Goal: Task Accomplishment & Management: Manage account settings

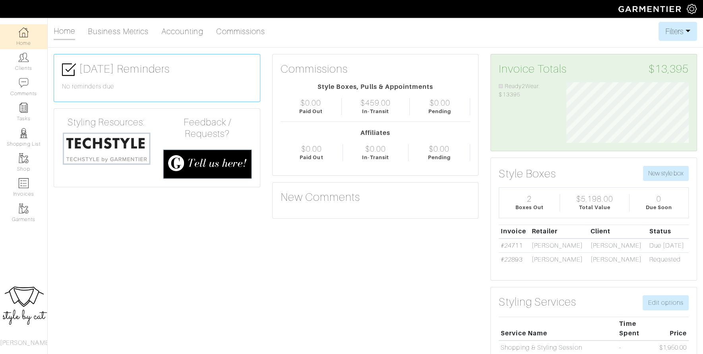
scroll to position [61, 134]
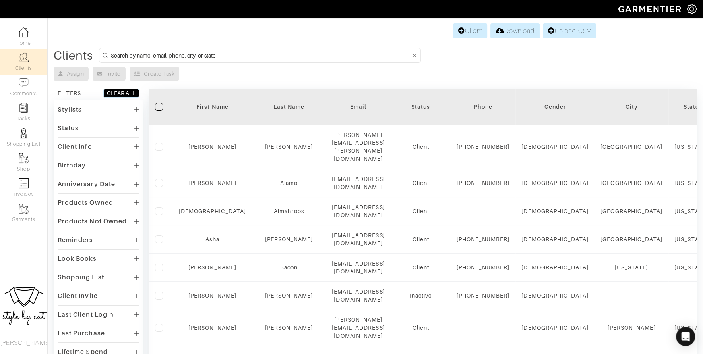
click at [217, 56] on input at bounding box center [261, 55] width 300 height 10
type input "kate"
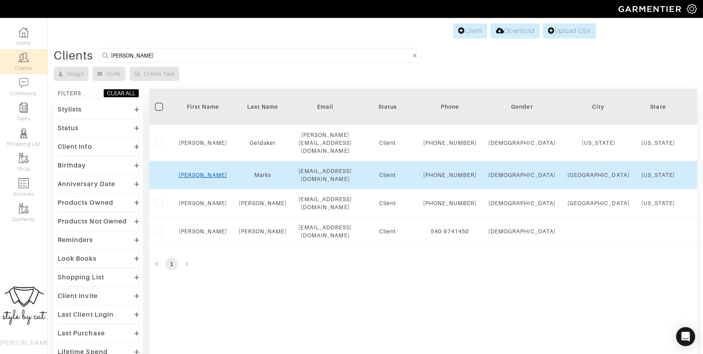
click at [200, 178] on link "Kate" at bounding box center [203, 175] width 48 height 6
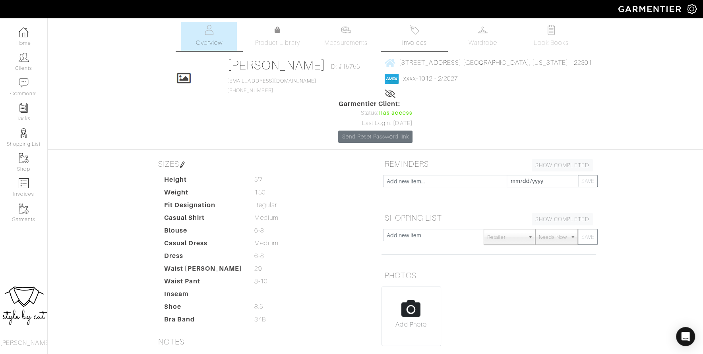
click at [425, 46] on span "Invoices" at bounding box center [414, 43] width 24 height 10
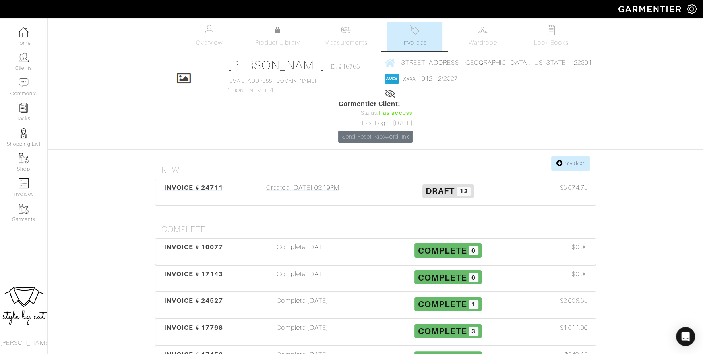
click at [182, 183] on div "INVOICE # 24711" at bounding box center [193, 192] width 73 height 18
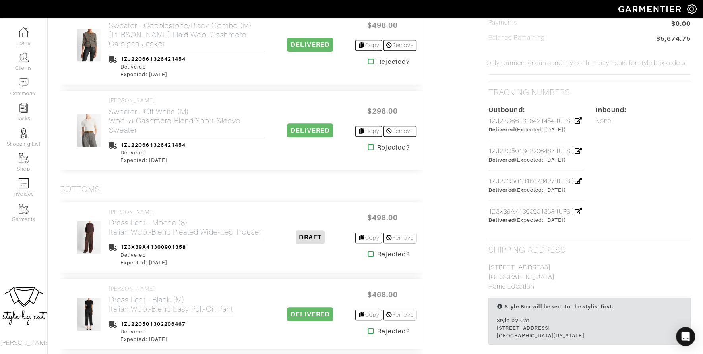
scroll to position [449, 0]
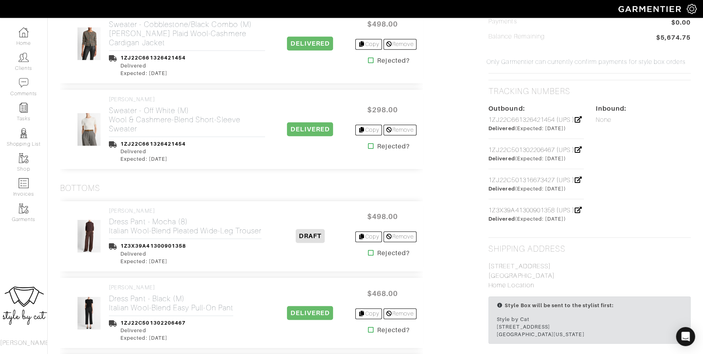
click at [369, 327] on icon at bounding box center [371, 330] width 6 height 6
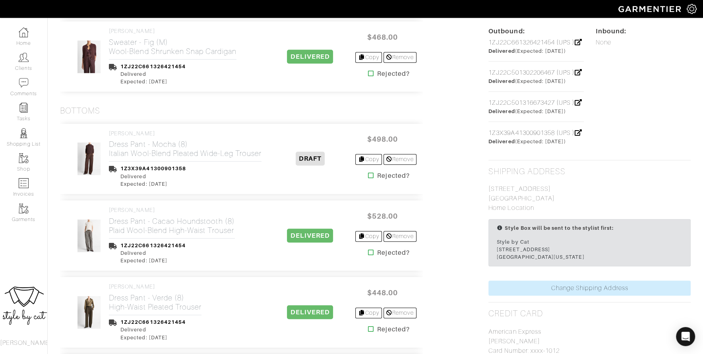
scroll to position [537, 0]
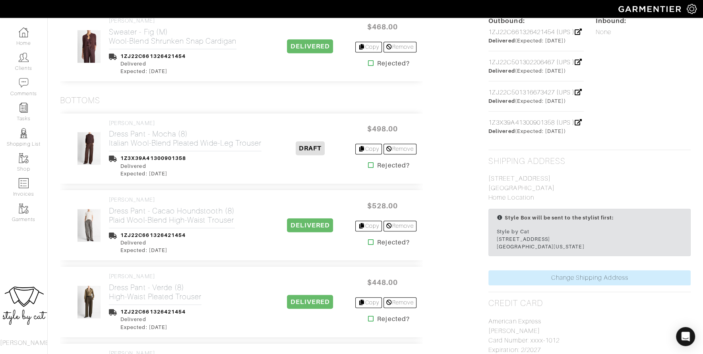
click at [368, 239] on icon at bounding box center [371, 242] width 6 height 6
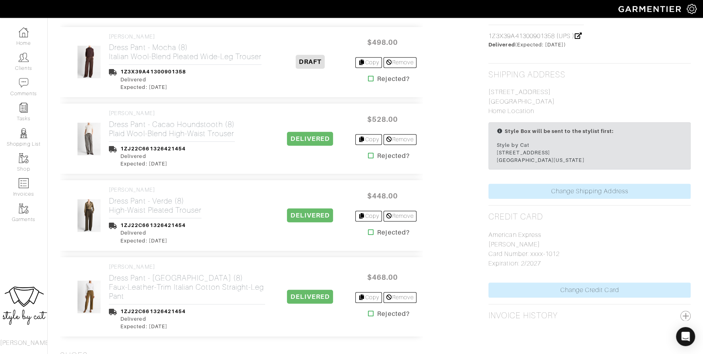
scroll to position [626, 0]
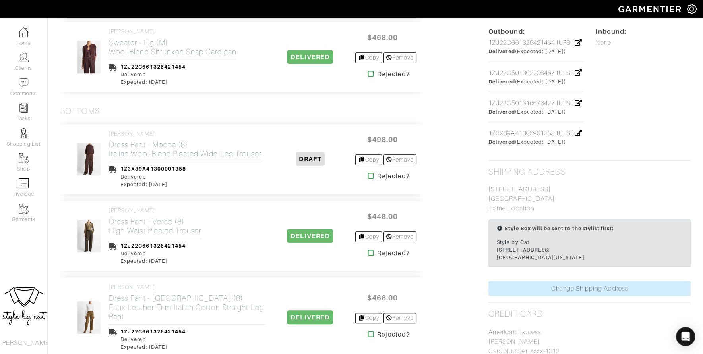
scroll to position [549, 0]
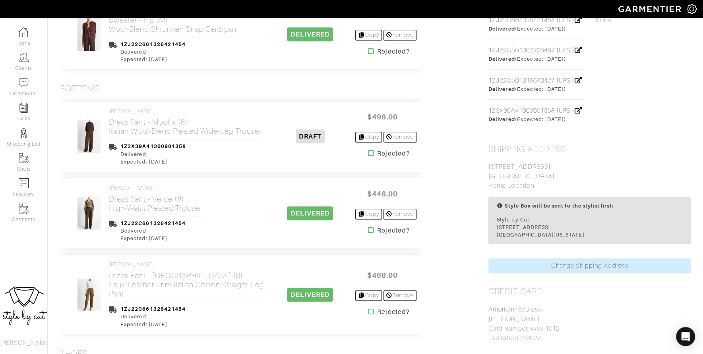
click at [368, 309] on icon at bounding box center [371, 312] width 6 height 6
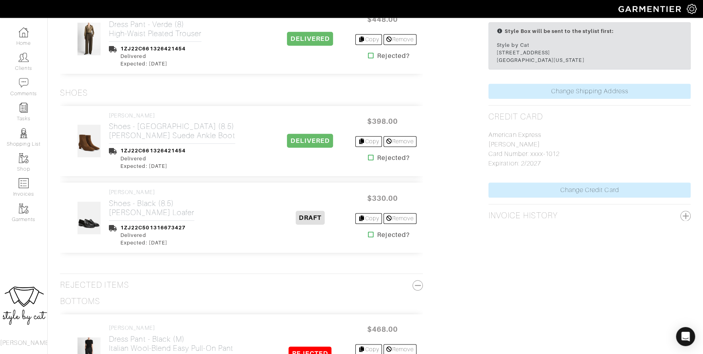
scroll to position [724, 0]
click at [368, 231] on icon at bounding box center [371, 234] width 6 height 6
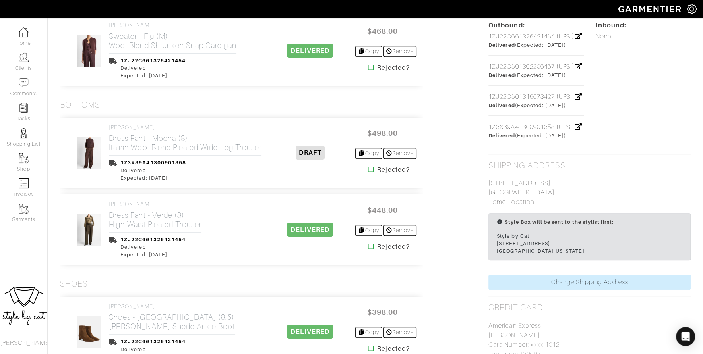
scroll to position [533, 0]
click at [368, 243] on icon at bounding box center [371, 246] width 6 height 6
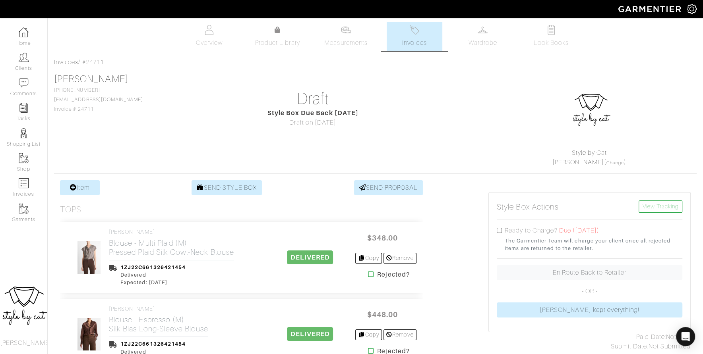
click at [418, 36] on link "Invoices" at bounding box center [414, 36] width 56 height 29
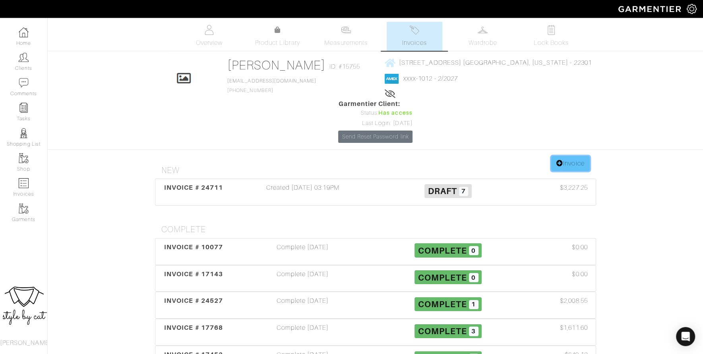
click at [566, 156] on link "Invoice" at bounding box center [570, 163] width 38 height 15
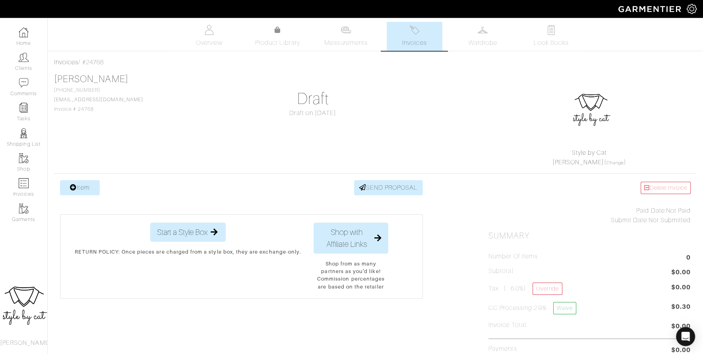
click at [421, 46] on span "Invoices" at bounding box center [414, 43] width 24 height 10
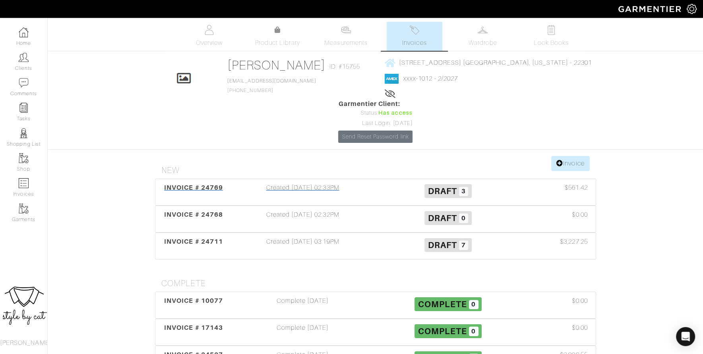
click at [196, 184] on span "INVOICE # 24769" at bounding box center [193, 188] width 59 height 8
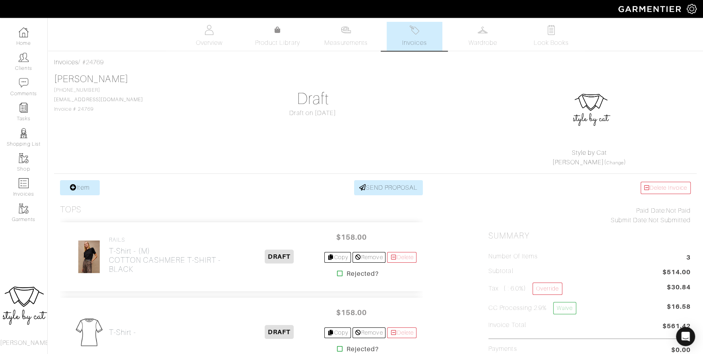
scroll to position [76, 0]
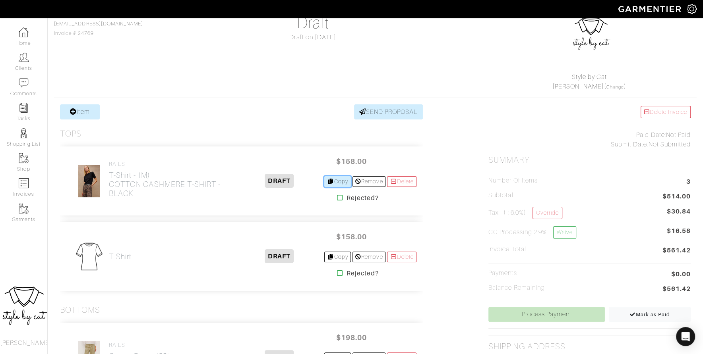
click at [332, 182] on link "Copy" at bounding box center [337, 181] width 27 height 11
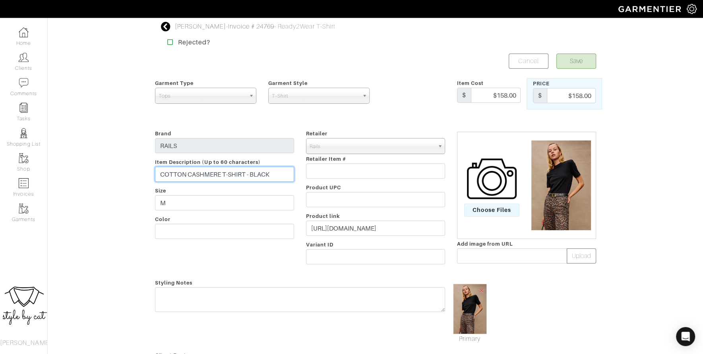
drag, startPoint x: 273, startPoint y: 177, endPoint x: 295, endPoint y: 168, distance: 24.6
click at [295, 168] on div "Brand RAILS Item Description (Up to 60 characters) COTTON CASHMERE T-SHIRT - BL…" at bounding box center [224, 199] width 151 height 140
drag, startPoint x: 272, startPoint y: 174, endPoint x: 158, endPoint y: 173, distance: 114.0
click at [158, 173] on input "COTTON CASHMERE T-SHIRT - BLACK" at bounding box center [224, 174] width 139 height 15
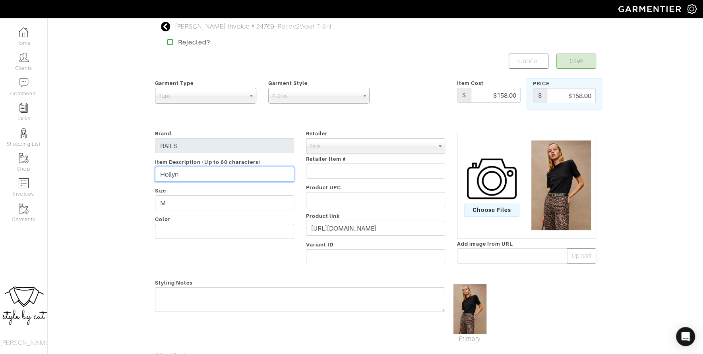
type input "Hollyn"
drag, startPoint x: 570, startPoint y: 95, endPoint x: 617, endPoint y: 104, distance: 47.4
click at [617, 104] on div "[PERSON_NAME] - Invoice # 24769 - Ready2Wear T-Shirt Rejected? Save Cancel Garm…" at bounding box center [351, 246] width 703 height 449
type input "$218"
drag, startPoint x: 491, startPoint y: 95, endPoint x: 544, endPoint y: 93, distance: 52.4
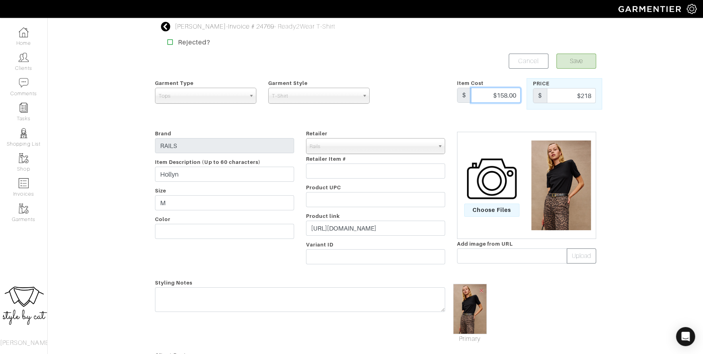
click at [544, 93] on div "Garment Type Tops Bottoms Dresses Jumpsuits Suiting Outerwear Shoes Swimwear Ac…" at bounding box center [375, 93] width 453 height 31
type input "218"
click at [575, 64] on button "Save" at bounding box center [576, 61] width 40 height 15
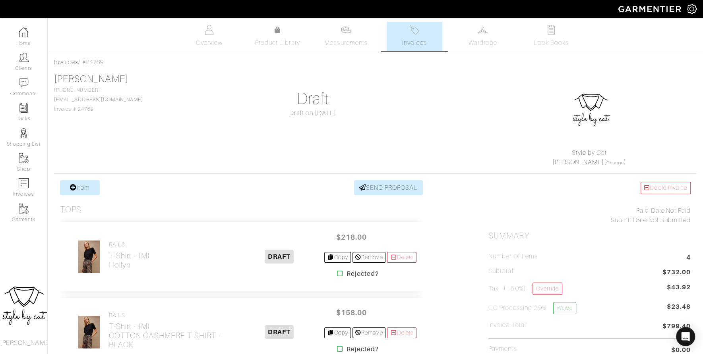
click at [420, 44] on span "Invoices" at bounding box center [414, 43] width 24 height 10
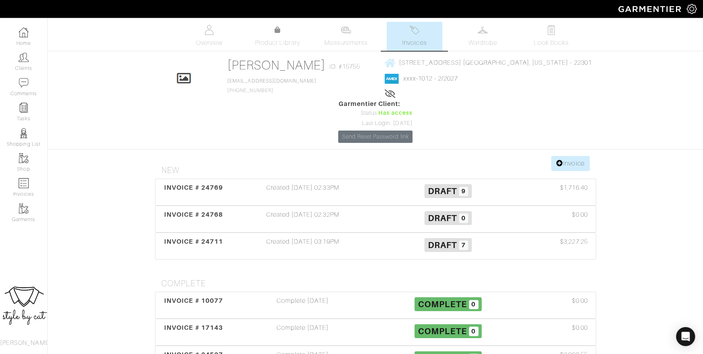
scroll to position [68, 0]
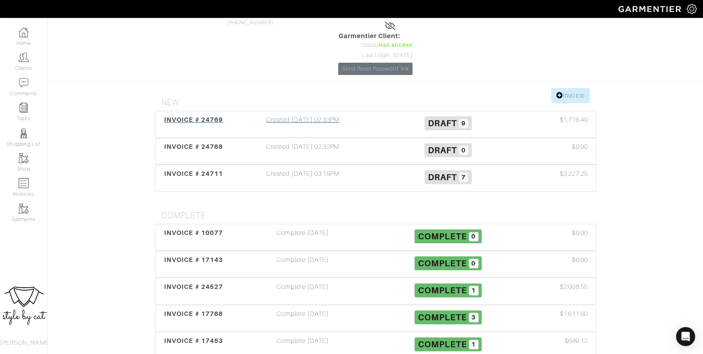
click at [192, 115] on div "INVOICE # 24769" at bounding box center [193, 124] width 73 height 18
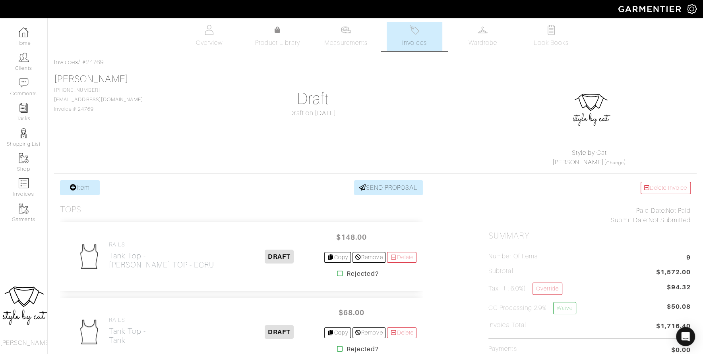
click at [402, 42] on span "Invoices" at bounding box center [414, 43] width 24 height 10
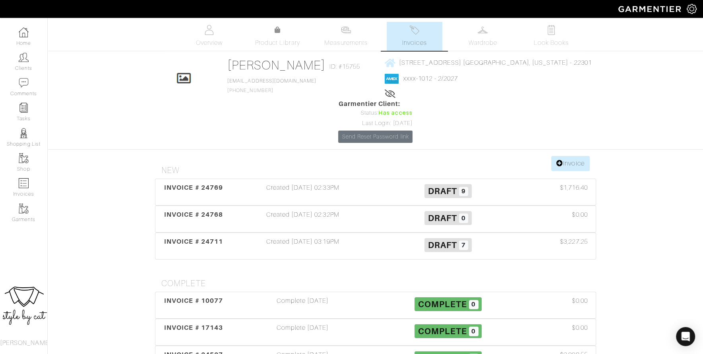
click at [416, 32] on img at bounding box center [414, 30] width 10 height 10
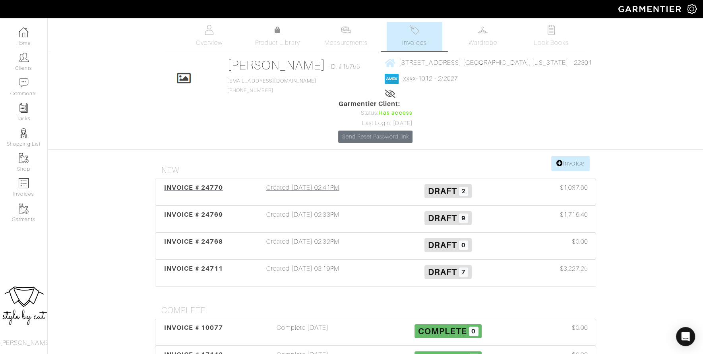
click at [178, 184] on span "INVOICE # 24770" at bounding box center [193, 188] width 59 height 8
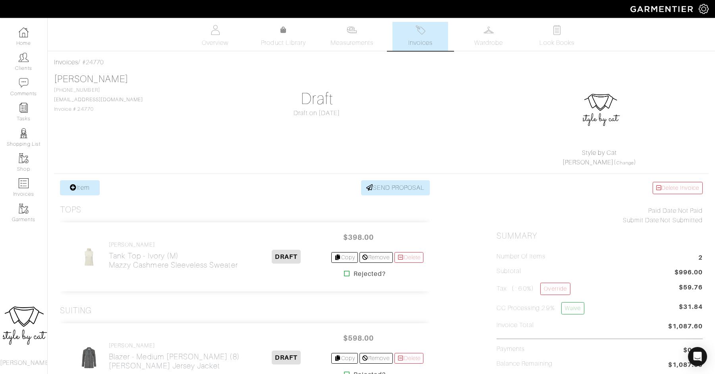
click at [425, 47] on span "Invoices" at bounding box center [420, 43] width 24 height 10
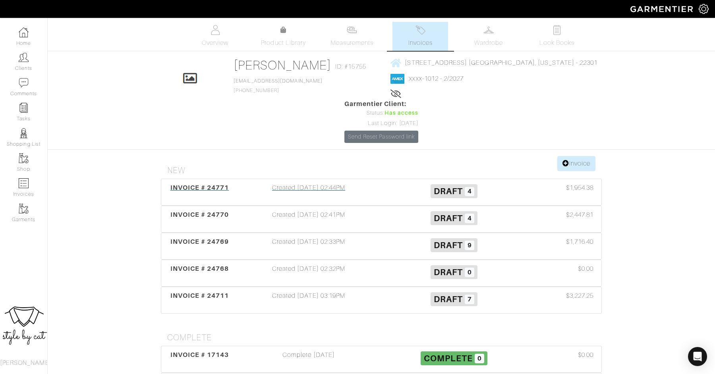
click at [204, 183] on div "INVOICE # 24771" at bounding box center [199, 192] width 73 height 18
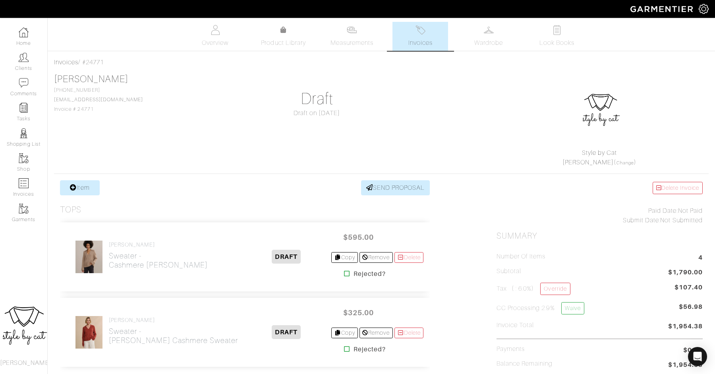
click at [423, 44] on span "Invoices" at bounding box center [420, 43] width 24 height 10
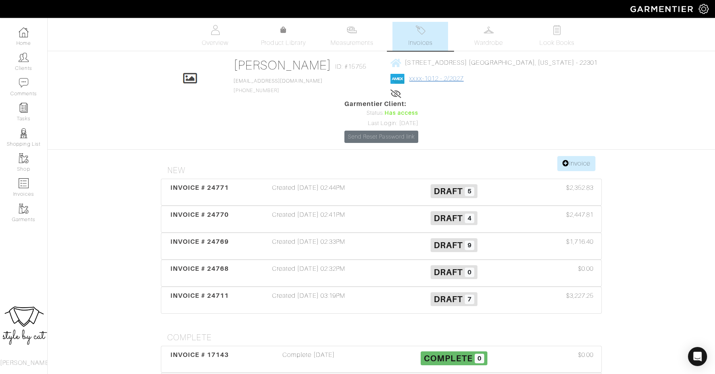
click at [409, 77] on link "xxxx-1012 - 2/2027" at bounding box center [436, 78] width 54 height 7
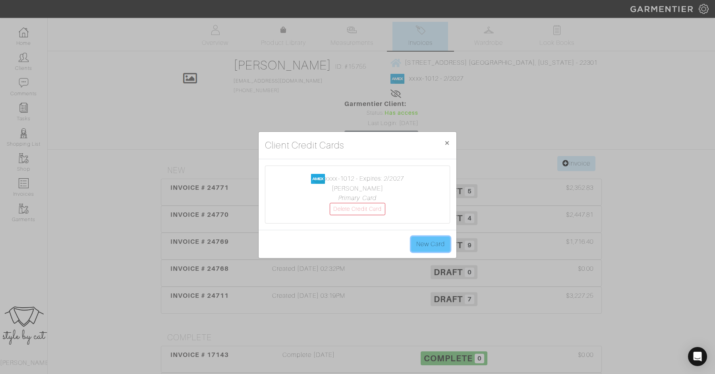
click at [438, 246] on link "New Card" at bounding box center [430, 244] width 39 height 15
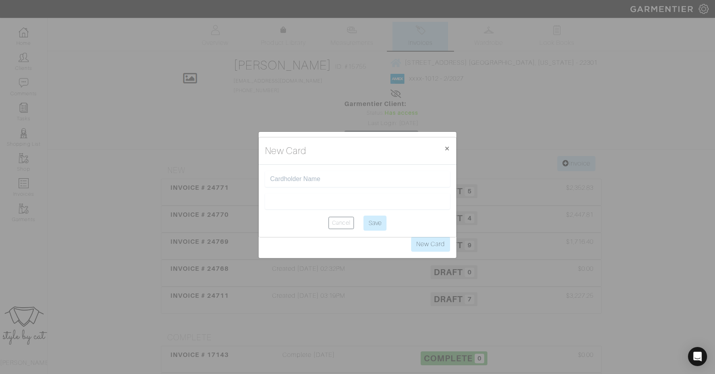
click at [297, 182] on input "text" at bounding box center [357, 180] width 175 height 8
type input "Justin Markd"
click at [346, 149] on div "New Card × Close" at bounding box center [358, 150] width 198 height 27
click at [376, 225] on input "Save" at bounding box center [374, 223] width 23 height 15
type input "Saving..."
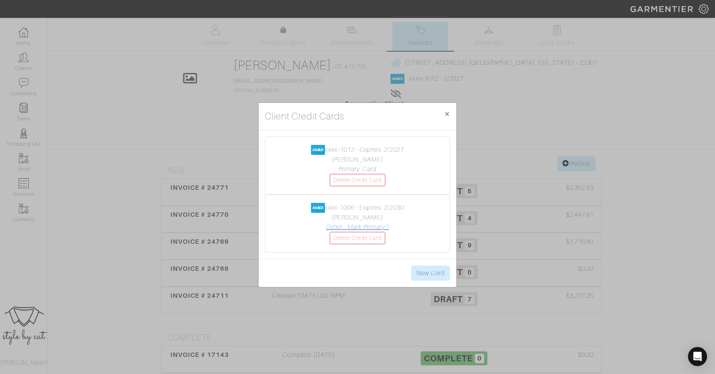
click at [358, 227] on link "Other - Mark Primary?" at bounding box center [357, 227] width 63 height 7
click at [370, 182] on link "Delete Credit Card" at bounding box center [358, 180] width 56 height 12
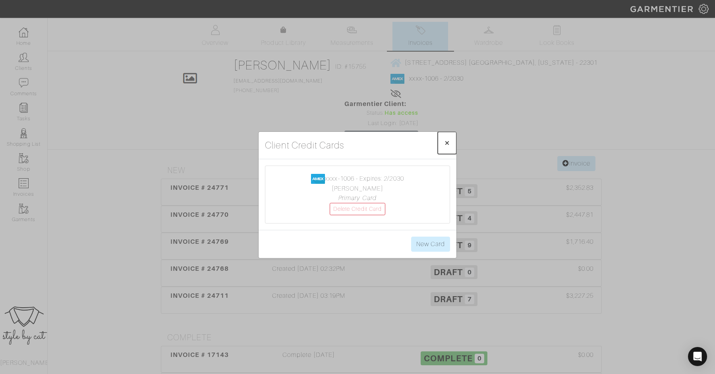
click at [448, 141] on span "×" at bounding box center [447, 142] width 6 height 11
